Goal: Information Seeking & Learning: Compare options

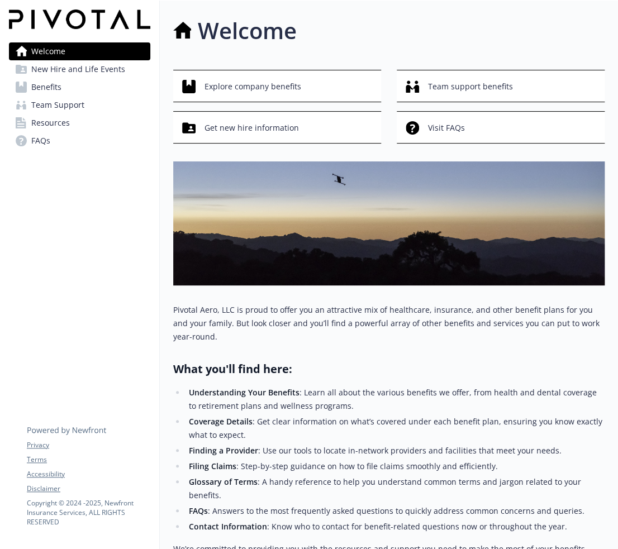
click at [65, 87] on link "Benefits" at bounding box center [79, 87] width 141 height 18
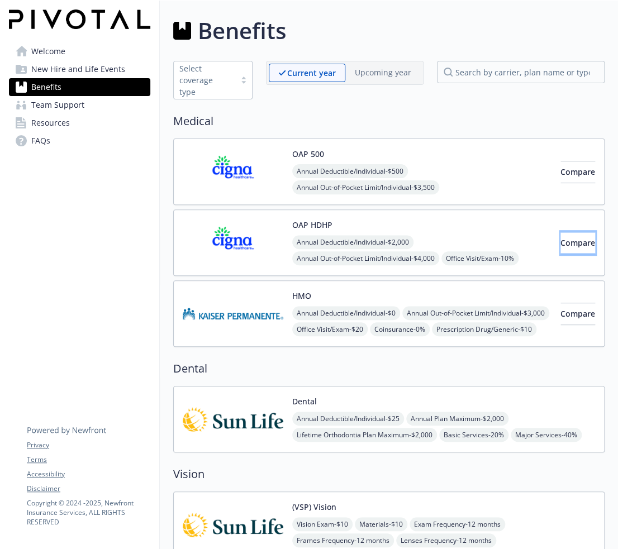
click at [560, 237] on span "Compare" at bounding box center [577, 242] width 35 height 11
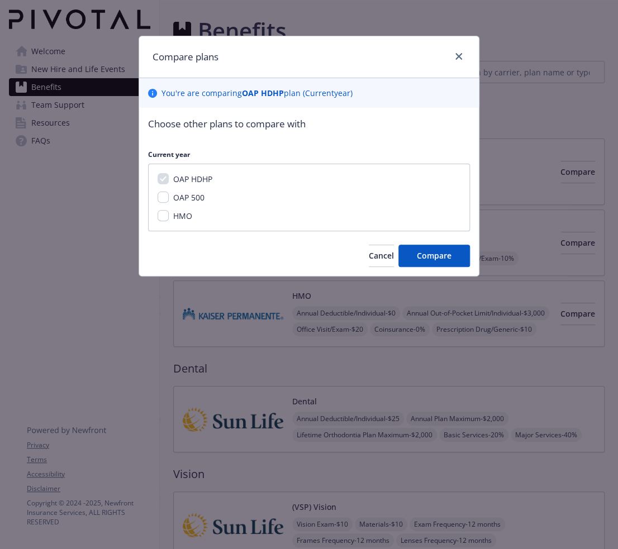
click at [194, 215] on div "HMO" at bounding box center [182, 216] width 26 height 12
click at [179, 214] on span "HMO" at bounding box center [182, 216] width 19 height 11
click at [169, 214] on input "HMO" at bounding box center [162, 215] width 11 height 11
checkbox input "true"
click at [437, 257] on span "Compare" at bounding box center [434, 255] width 35 height 11
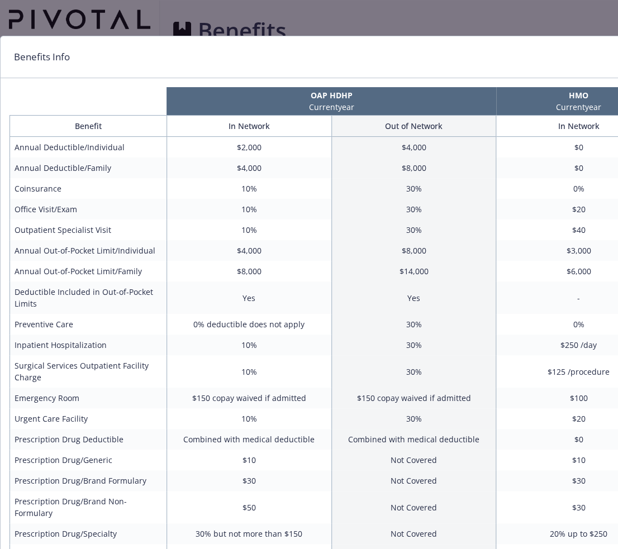
click at [287, 26] on div "Benefits Info OAP HDHP Current year HMO Current year Benefit In Network Out of …" at bounding box center [309, 274] width 618 height 549
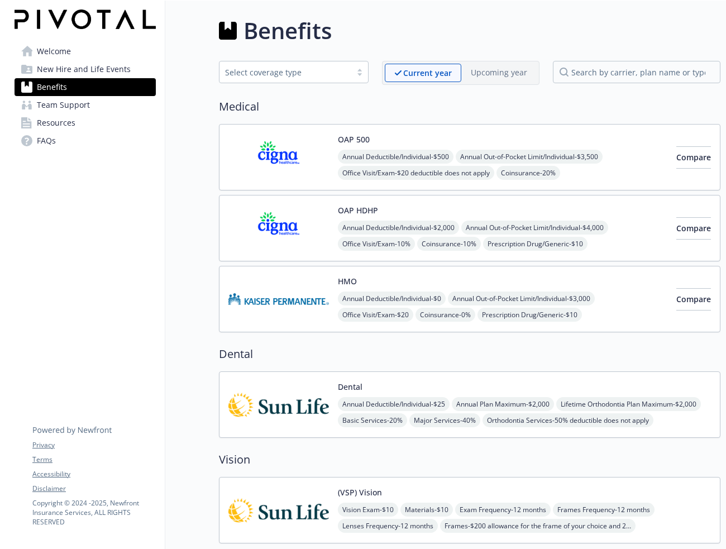
click at [277, 222] on img at bounding box center [278, 227] width 101 height 47
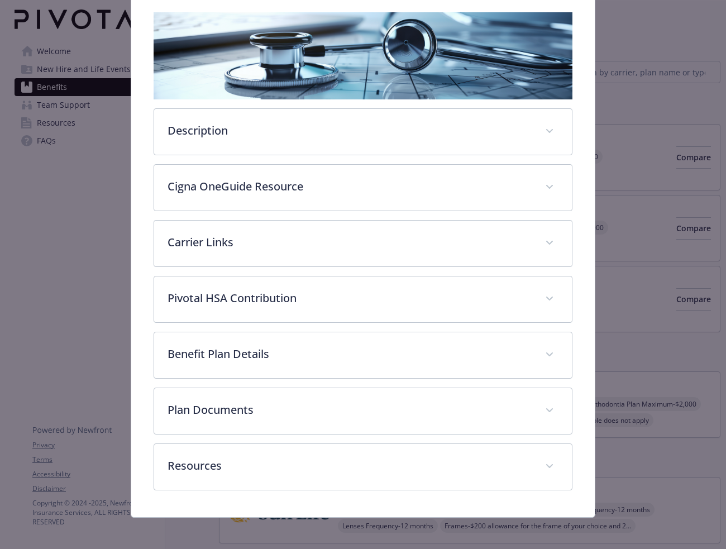
scroll to position [177, 0]
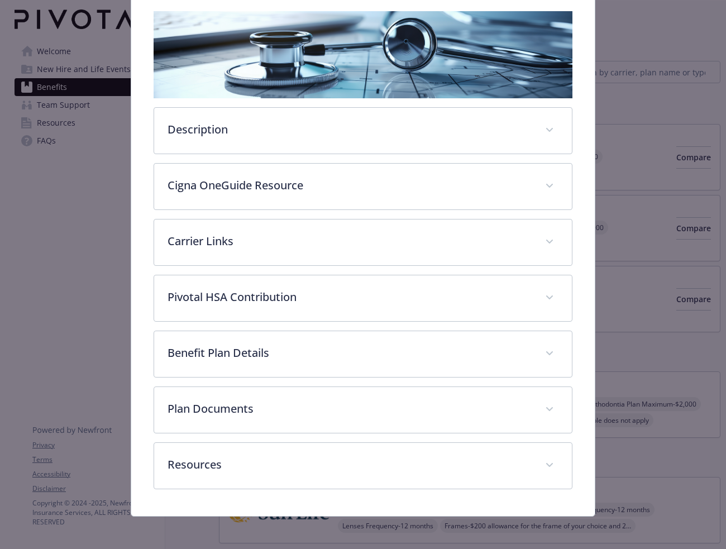
drag, startPoint x: 89, startPoint y: 352, endPoint x: 106, endPoint y: 338, distance: 22.2
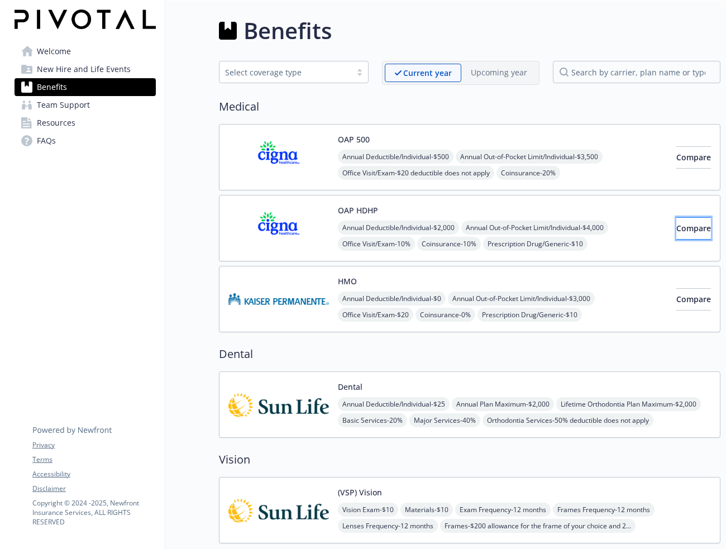
click at [617, 231] on span "Compare" at bounding box center [693, 228] width 35 height 11
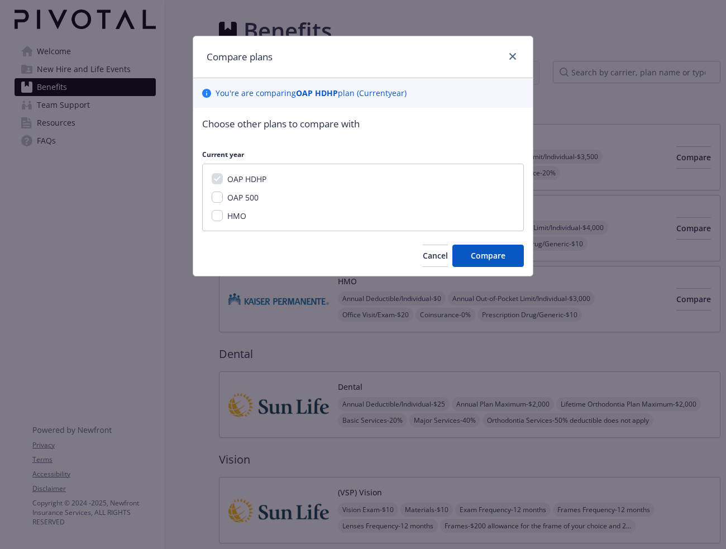
click at [228, 210] on div "HMO" at bounding box center [236, 216] width 26 height 12
click at [230, 217] on span "HMO" at bounding box center [236, 216] width 19 height 11
click at [223, 217] on input "HMO" at bounding box center [217, 215] width 11 height 11
checkbox input "true"
click at [477, 261] on button "Compare" at bounding box center [487, 256] width 71 height 22
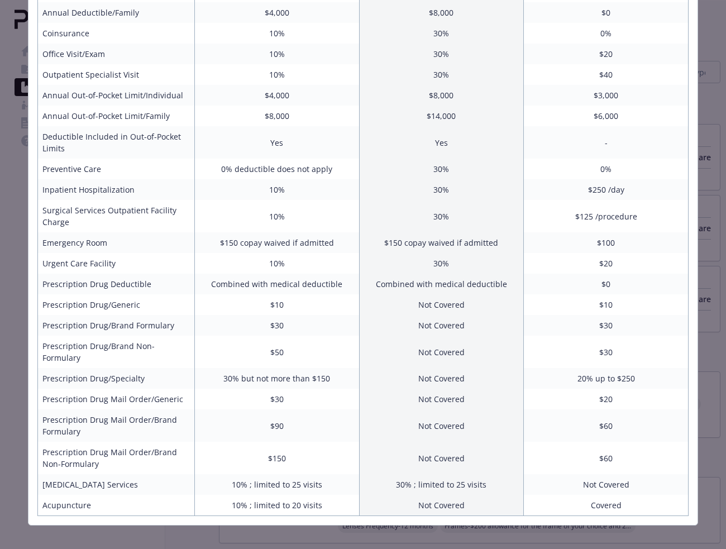
scroll to position [99, 0]
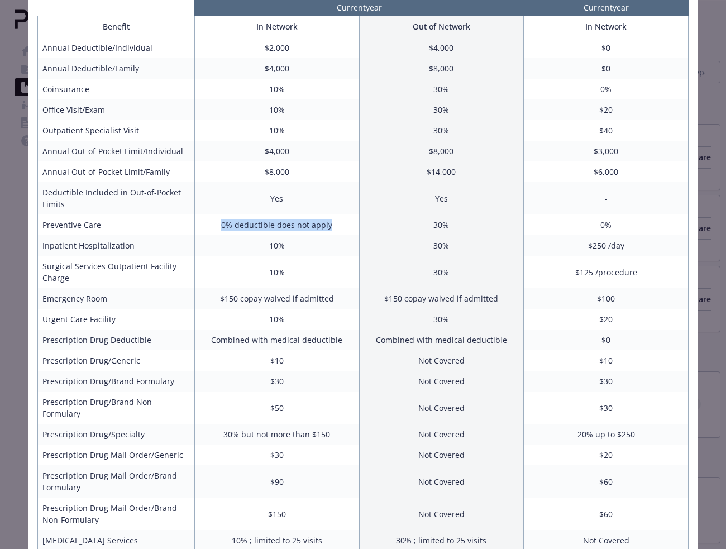
drag, startPoint x: 332, startPoint y: 223, endPoint x: 201, endPoint y: 223, distance: 131.2
click at [201, 223] on td "0% deductible does not apply" at bounding box center [276, 224] width 165 height 21
click at [104, 226] on td "Preventive Care" at bounding box center [116, 224] width 157 height 21
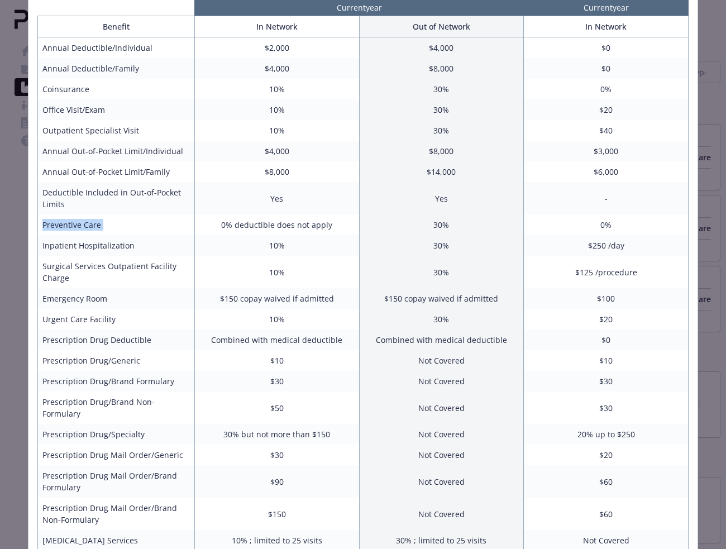
click at [104, 226] on td "Preventive Care" at bounding box center [116, 224] width 157 height 21
click at [94, 250] on td "Inpatient Hospitalization" at bounding box center [116, 245] width 157 height 21
click at [97, 275] on td "Surgical Services Outpatient Facility Charge" at bounding box center [116, 272] width 157 height 32
click at [100, 269] on td "Surgical Services Outpatient Facility Charge" at bounding box center [116, 272] width 157 height 32
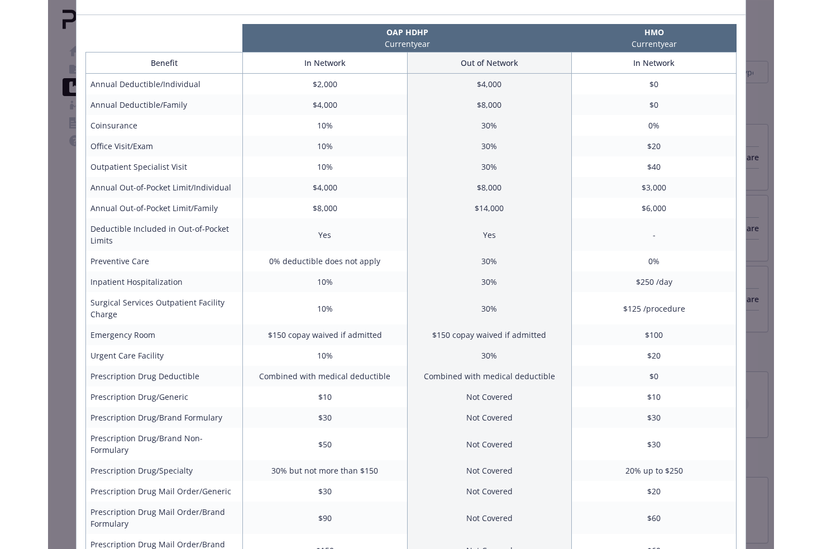
scroll to position [44, 0]
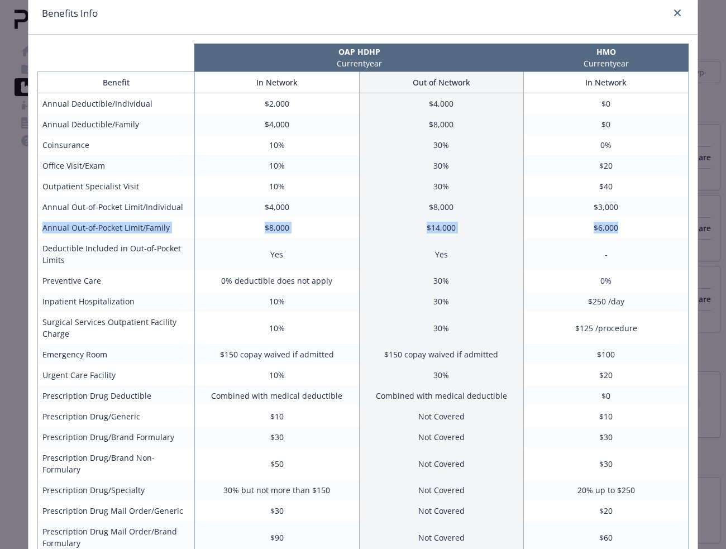
drag, startPoint x: 39, startPoint y: 227, endPoint x: 628, endPoint y: 221, distance: 589.3
click at [617, 221] on tr "Annual Out-of-Pocket Limit/Family $8,000 $14,000 $6,000" at bounding box center [363, 227] width 651 height 21
click at [617, 212] on td "$3,000" at bounding box center [606, 207] width 165 height 21
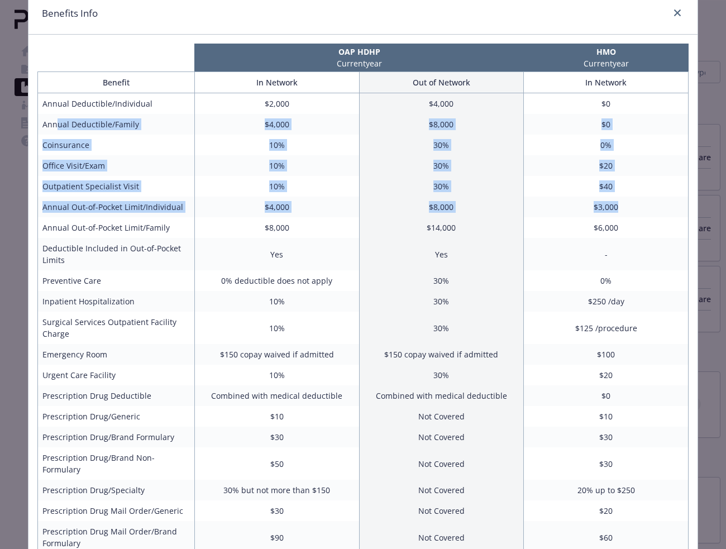
drag, startPoint x: 630, startPoint y: 203, endPoint x: 51, endPoint y: 114, distance: 585.8
click at [51, 116] on tbody "Annual Deductible/Individual $2,000 $4,000 $0 Annual Deductible/Family $4,000 $…" at bounding box center [363, 360] width 651 height 534
click at [51, 114] on td "Annual Deductible/Family" at bounding box center [116, 124] width 157 height 21
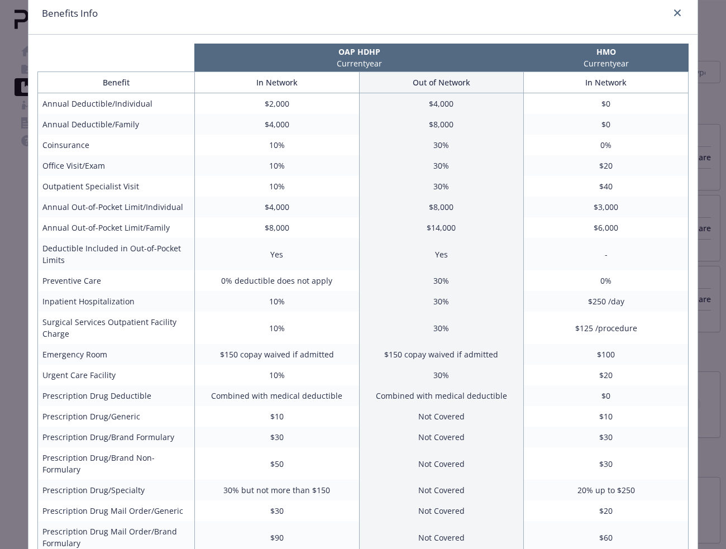
click at [7, 48] on div "Benefits Info OAP HDHP Current year HMO Current year Benefit In Network Out of …" at bounding box center [363, 274] width 726 height 549
click at [617, 15] on icon "close" at bounding box center [677, 12] width 7 height 7
